Goal: Transaction & Acquisition: Download file/media

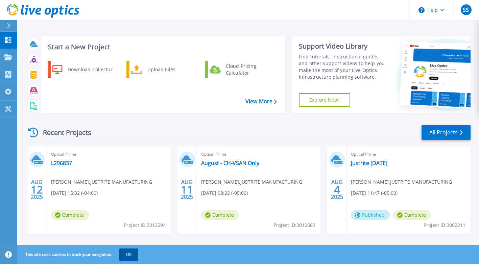
click at [126, 251] on button "OK" at bounding box center [128, 255] width 19 height 12
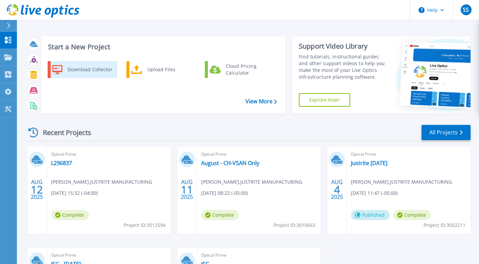
click at [75, 71] on div "Download Collector" at bounding box center [89, 70] width 51 height 14
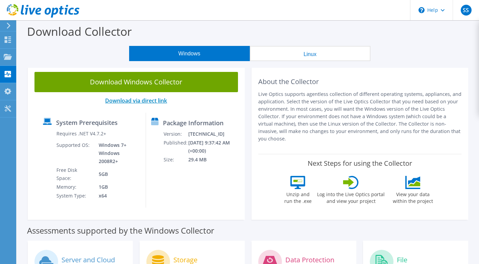
click at [117, 98] on link "Download via direct link" at bounding box center [136, 100] width 62 height 7
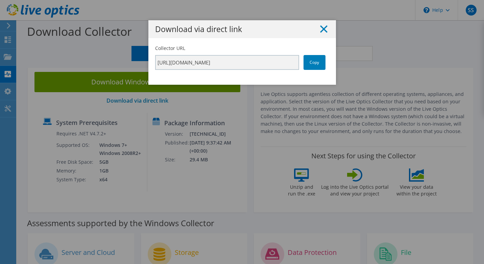
click at [320, 29] on icon at bounding box center [323, 28] width 7 height 7
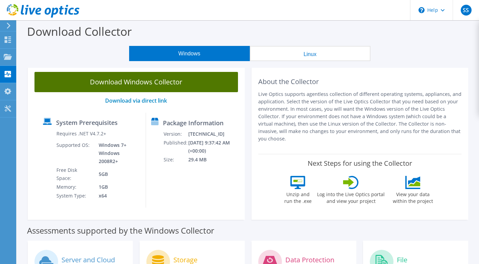
click at [144, 80] on link "Download Windows Collector" at bounding box center [135, 82] width 203 height 20
